Goal: Feedback & Contribution: Submit feedback/report problem

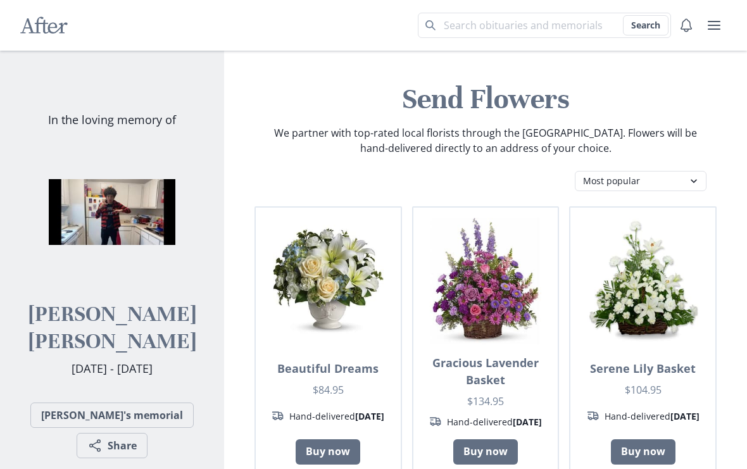
click at [64, 22] on icon "After" at bounding box center [43, 25] width 47 height 24
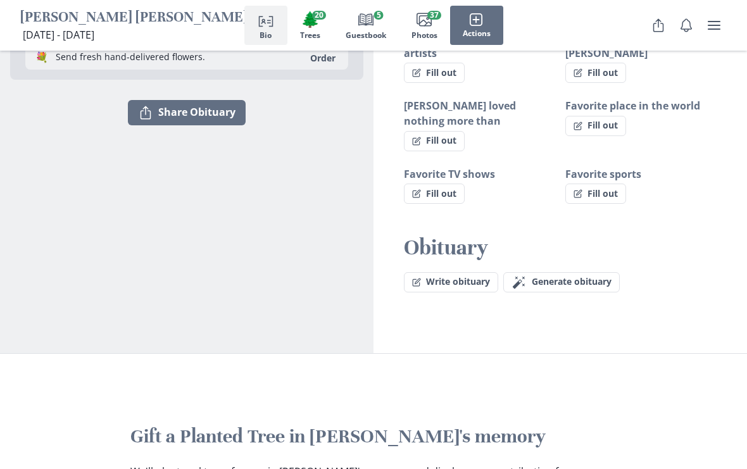
scroll to position [306, 0]
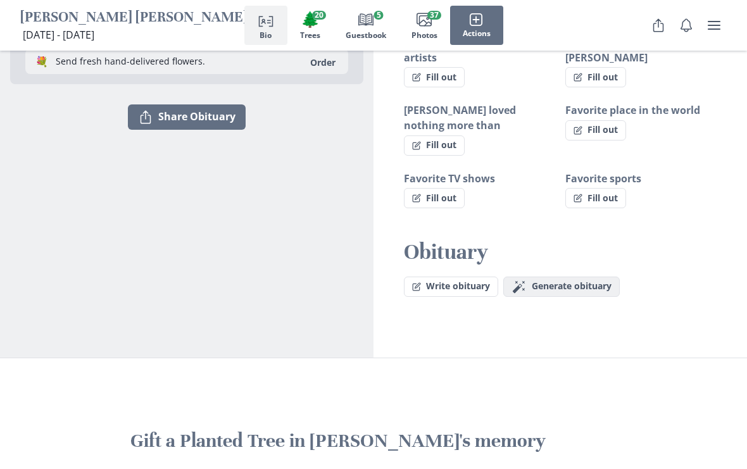
click at [583, 277] on button "Magic wand Generate obituary Generate" at bounding box center [561, 287] width 116 height 20
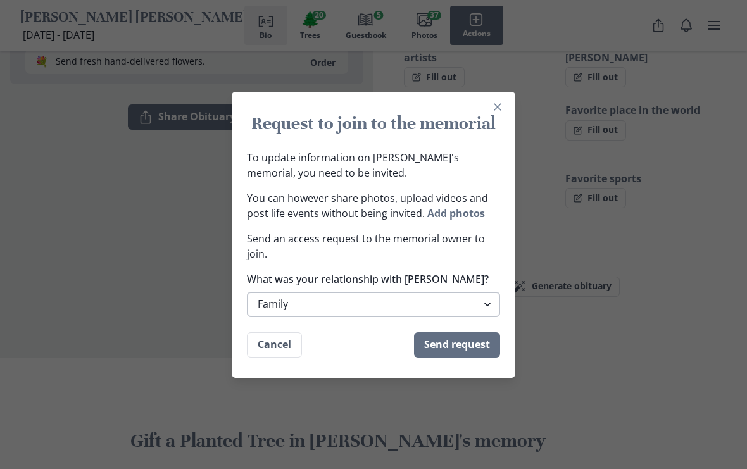
click at [398, 310] on select "Family Extended Family Friend Colleage Other" at bounding box center [373, 304] width 253 height 25
select select "other"
click at [456, 336] on button "Send request" at bounding box center [457, 344] width 86 height 25
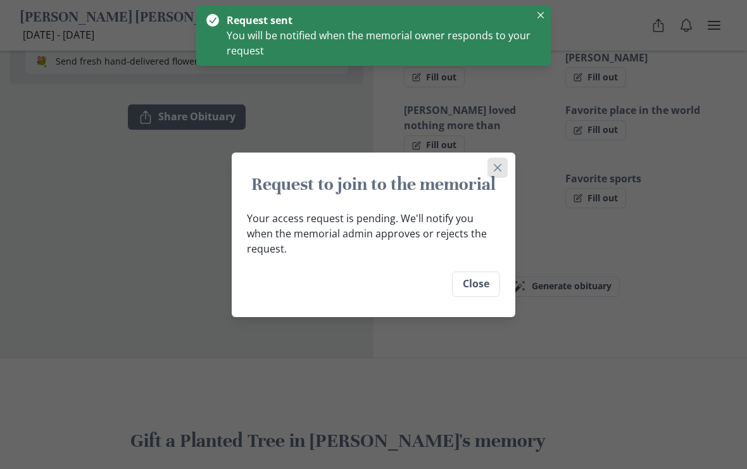
click at [492, 178] on button "Close" at bounding box center [497, 168] width 20 height 20
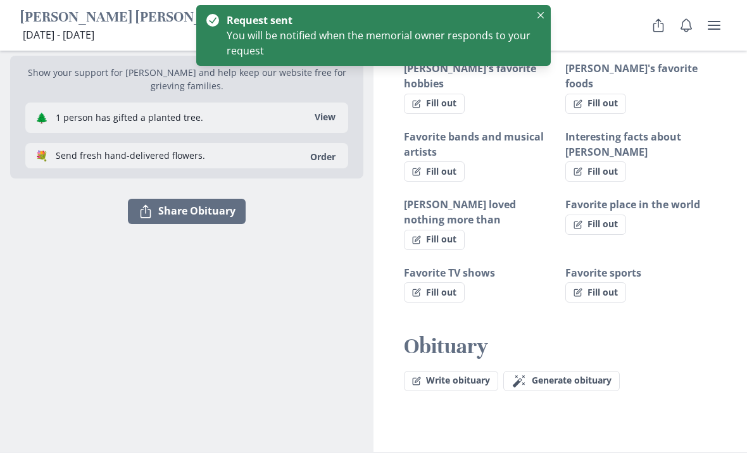
scroll to position [213, 0]
click at [450, 282] on button "Fill out" at bounding box center [434, 292] width 61 height 20
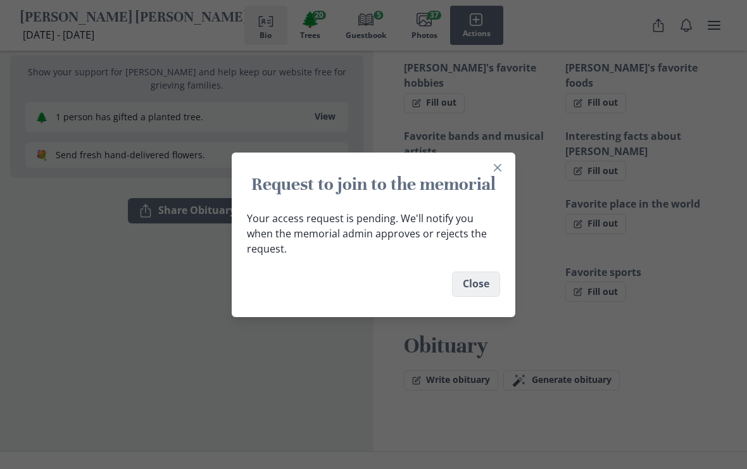
click at [481, 272] on button "Close" at bounding box center [476, 284] width 48 height 25
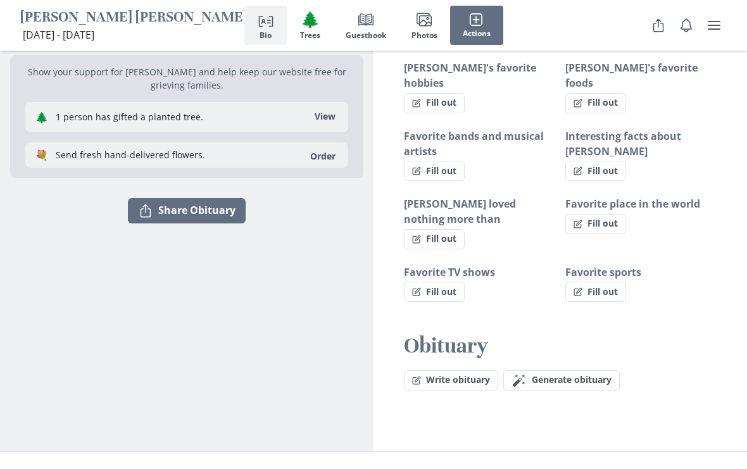
scroll to position [34, 0]
